Goal: Task Accomplishment & Management: Complete application form

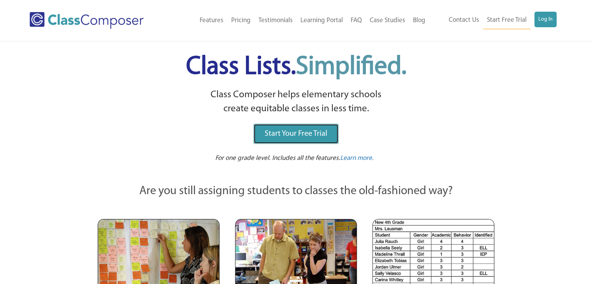
click at [329, 131] on link "Start Your Free Trial" at bounding box center [295, 134] width 85 height 20
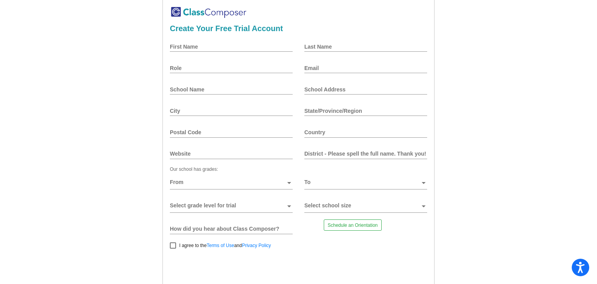
scroll to position [8, 0]
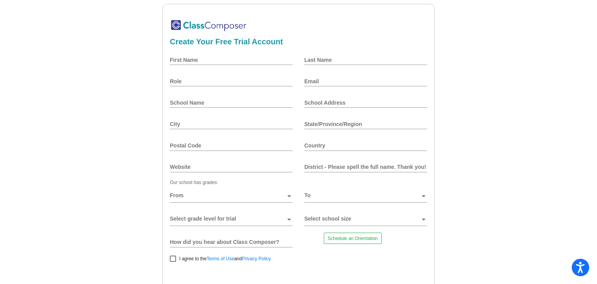
click at [198, 61] on input "First Name" at bounding box center [231, 60] width 123 height 6
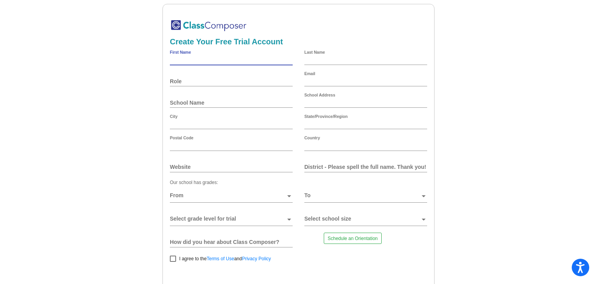
type input "sectest"
type input "sec"
type input "[EMAIL_ADDRESS][DOMAIN_NAME]"
type input "aaaaa"
type input "aaa"
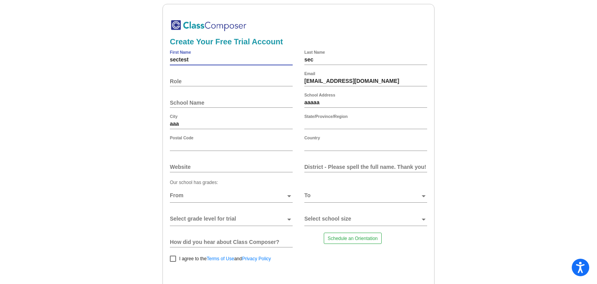
type input "111"
type input "12121"
type input "[GEOGRAPHIC_DATA]"
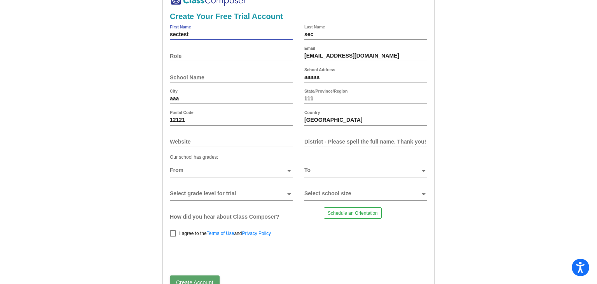
scroll to position [47, 0]
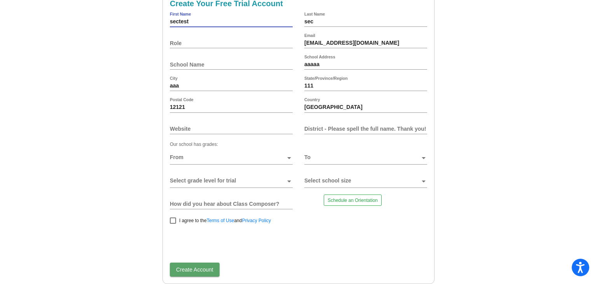
click at [171, 220] on div at bounding box center [173, 220] width 6 height 6
click at [173, 224] on input "I agree to the Terms of Use and Privacy Policy" at bounding box center [173, 224] width 0 height 0
checkbox input "true"
click at [187, 270] on span "Create Account" at bounding box center [194, 269] width 37 height 6
type input "ase"
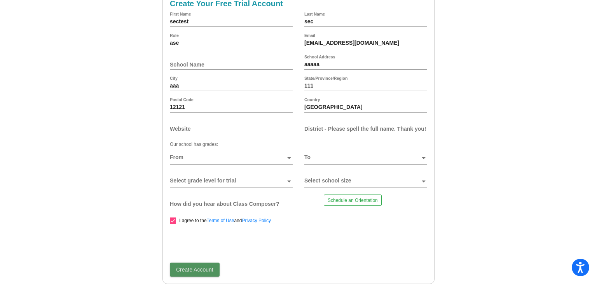
click at [187, 271] on span "Create Account" at bounding box center [194, 269] width 37 height 6
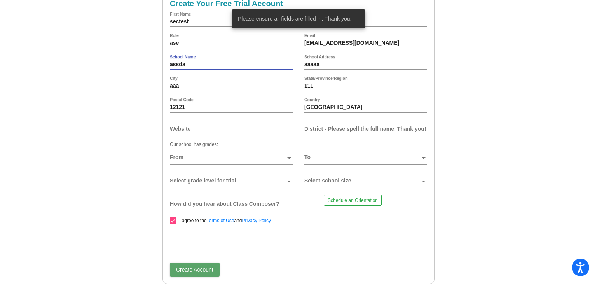
type input "assda"
click at [192, 268] on span "Create Account" at bounding box center [194, 269] width 37 height 6
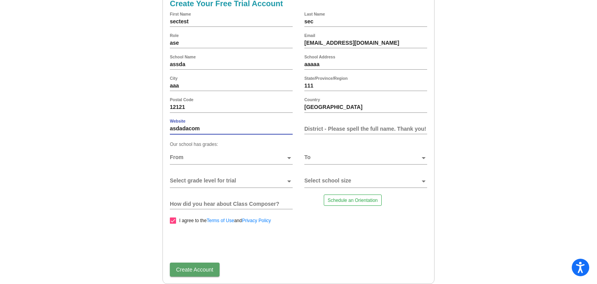
click at [185, 128] on input "asdadacom" at bounding box center [231, 129] width 123 height 6
type input "[DOMAIN_NAME]"
click at [182, 274] on button "Create Account" at bounding box center [195, 270] width 50 height 14
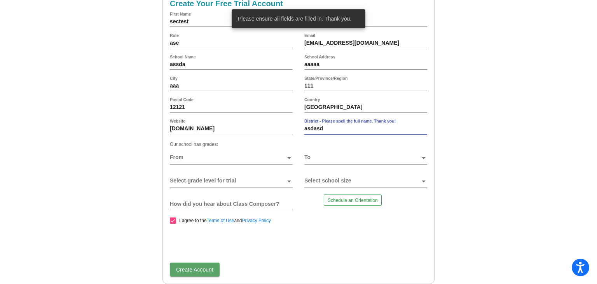
type input "asdasd"
click at [201, 277] on div "Create Your Free Trial Account sectest First Name sec Last Name ase Role [EMAIL…" at bounding box center [299, 125] width 272 height 318
click at [198, 272] on span "Create Account" at bounding box center [194, 269] width 37 height 6
click at [219, 156] on span at bounding box center [228, 157] width 116 height 6
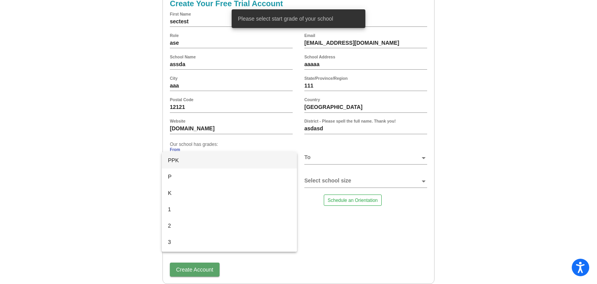
click at [189, 162] on span "PPK" at bounding box center [229, 160] width 123 height 16
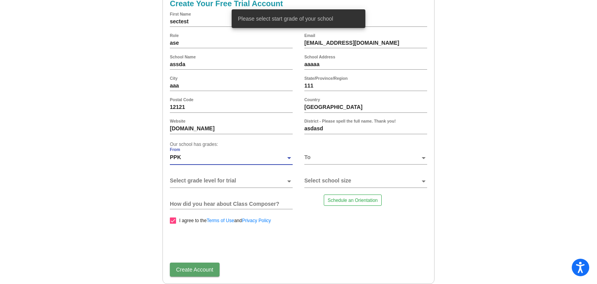
click at [347, 149] on div "To" at bounding box center [366, 158] width 123 height 21
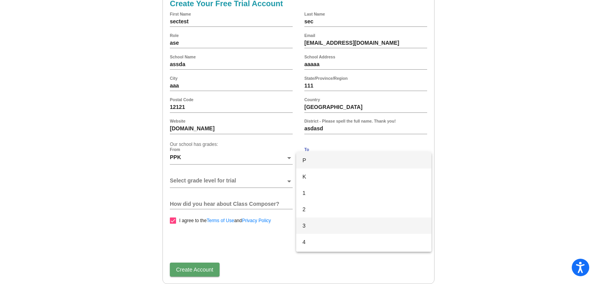
click at [301, 229] on mat-option "3" at bounding box center [363, 225] width 135 height 16
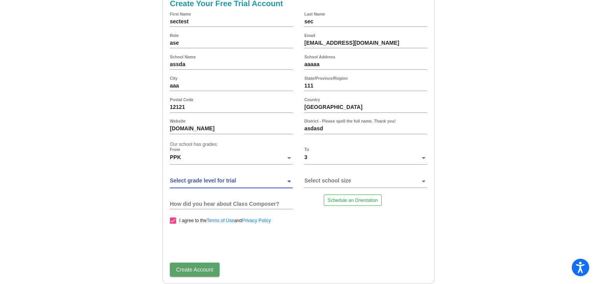
click at [254, 179] on span at bounding box center [228, 181] width 116 height 6
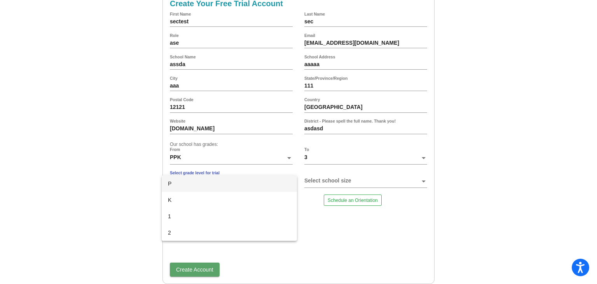
click at [221, 184] on span "P" at bounding box center [229, 183] width 123 height 16
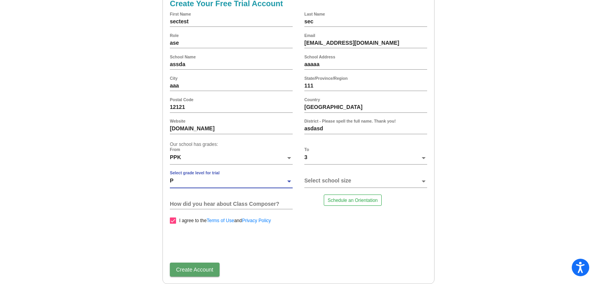
click at [330, 181] on span at bounding box center [363, 181] width 116 height 6
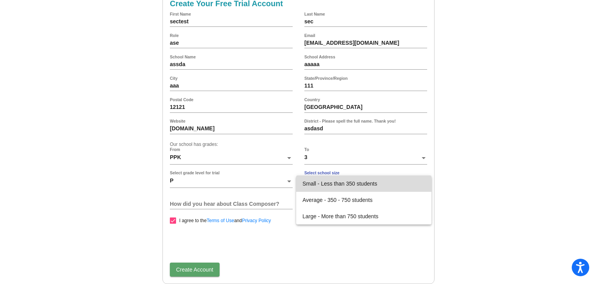
click at [309, 184] on span "Small - Less than 350 students" at bounding box center [364, 183] width 123 height 16
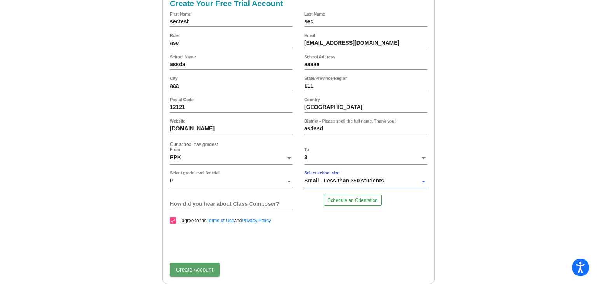
click at [236, 206] on input "How did you hear about Class Composer?" at bounding box center [231, 204] width 123 height 6
click at [198, 266] on button "Create Account" at bounding box center [195, 270] width 50 height 14
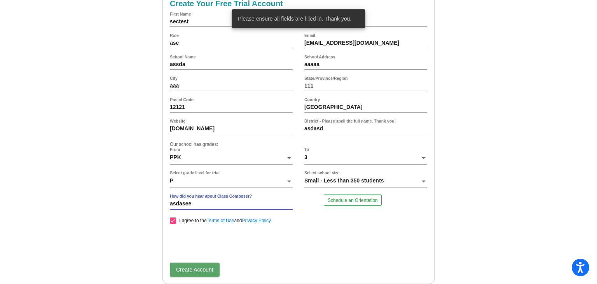
type input "asdasee"
click at [194, 272] on span "Create Account" at bounding box center [194, 269] width 37 height 6
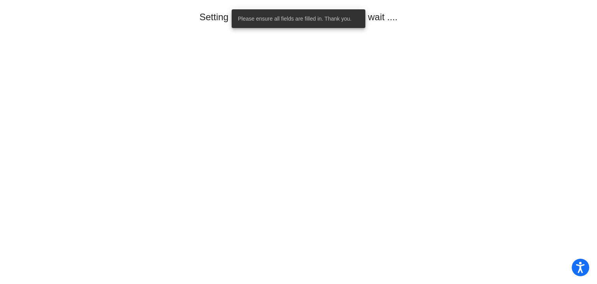
scroll to position [0, 0]
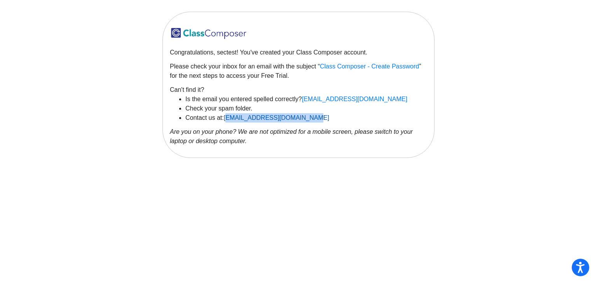
drag, startPoint x: 313, startPoint y: 119, endPoint x: 226, endPoint y: 117, distance: 87.1
click at [226, 117] on li "Contact us at: [EMAIL_ADDRESS][DOMAIN_NAME]" at bounding box center [307, 117] width 242 height 9
copy link "[EMAIL_ADDRESS][DOMAIN_NAME]"
